Goal: Information Seeking & Learning: Find specific fact

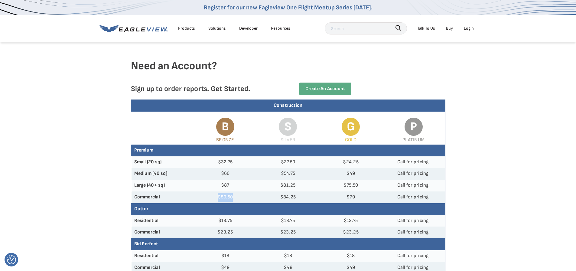
drag, startPoint x: 237, startPoint y: 197, endPoint x: 217, endPoint y: 197, distance: 20.0
click at [217, 197] on td "$89.50" at bounding box center [225, 197] width 63 height 12
copy td "$89.50"
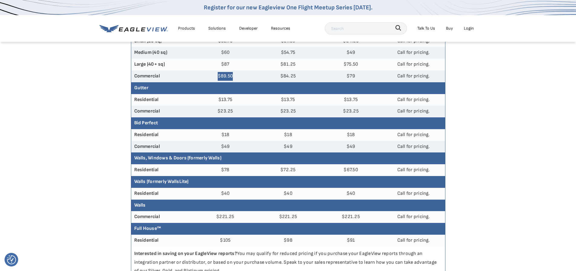
scroll to position [151, 0]
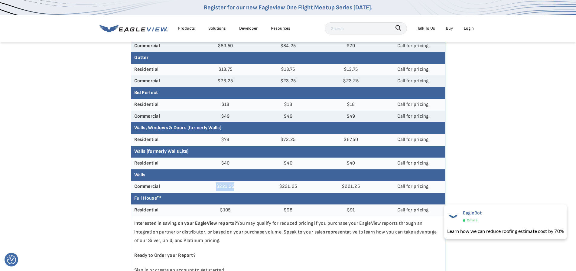
drag, startPoint x: 239, startPoint y: 187, endPoint x: 214, endPoint y: 187, distance: 25.1
click at [214, 187] on td "$221.25" at bounding box center [225, 187] width 63 height 12
copy td "$221.25"
drag, startPoint x: 232, startPoint y: 116, endPoint x: 283, endPoint y: 130, distance: 53.2
click at [224, 116] on td "$49" at bounding box center [225, 117] width 63 height 12
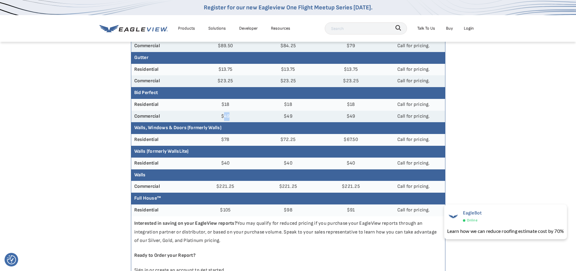
copy td "49"
click at [54, 119] on article "Need an Account? Sign up to order reports. Get Started. Create an Account Const…" at bounding box center [288, 141] width 576 height 502
